Goal: Task Accomplishment & Management: Manage account settings

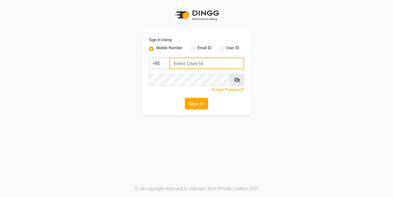
click at [181, 61] on input "Username" at bounding box center [207, 63] width 75 height 12
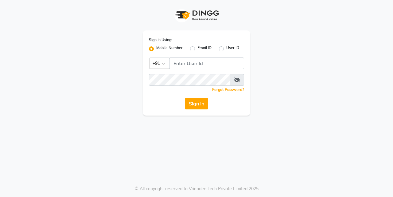
click at [224, 49] on div "User ID" at bounding box center [229, 48] width 20 height 7
click at [227, 49] on label "User ID" at bounding box center [233, 48] width 13 height 7
click at [227, 49] on input "User ID" at bounding box center [229, 47] width 4 height 4
radio input "true"
click at [156, 49] on label "Mobile Number" at bounding box center [169, 48] width 26 height 7
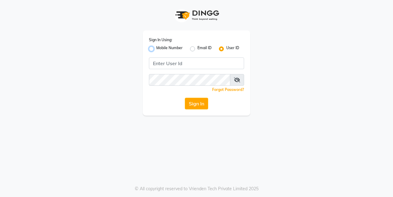
click at [156, 49] on input "Mobile Number" at bounding box center [158, 47] width 4 height 4
radio input "true"
radio input "false"
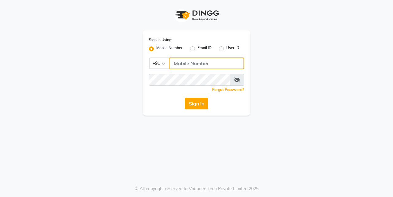
click at [186, 63] on input "Username" at bounding box center [207, 63] width 75 height 12
type input "9833248923"
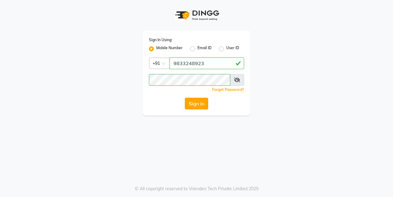
click at [202, 102] on button "Sign In" at bounding box center [196, 104] width 23 height 12
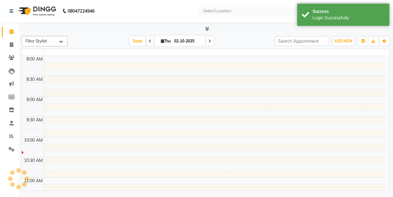
select select "en"
